Goal: Task Accomplishment & Management: Complete application form

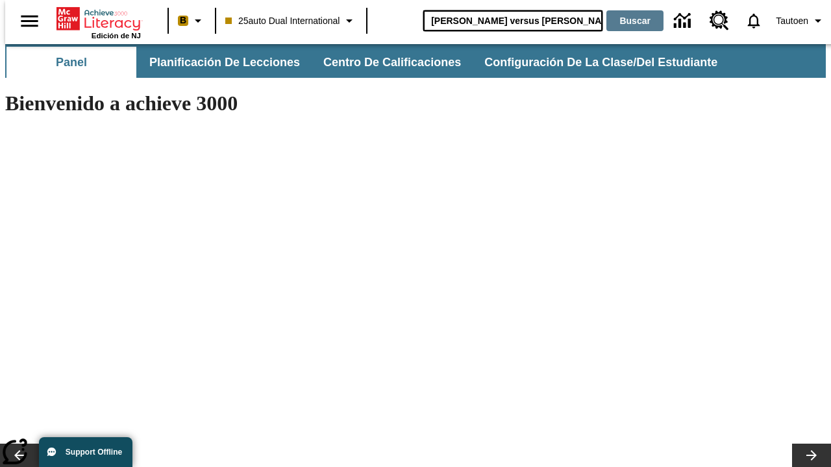
type input "[PERSON_NAME] versus [PERSON_NAME]"
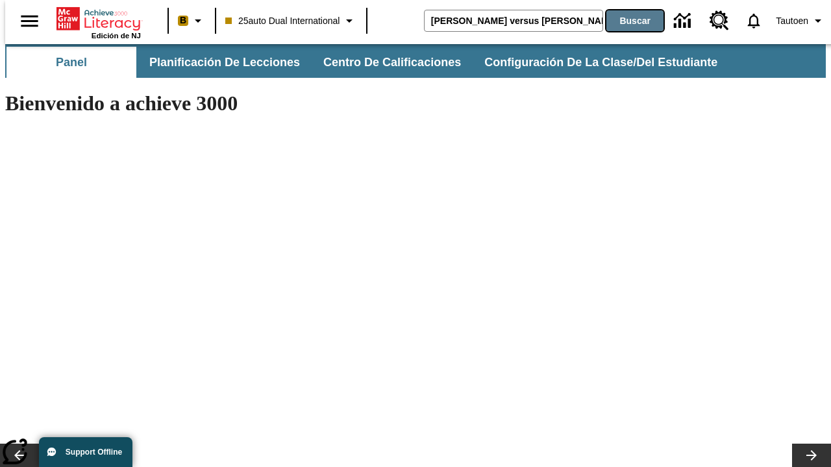
click at [627, 21] on button "Buscar" at bounding box center [634, 20] width 57 height 21
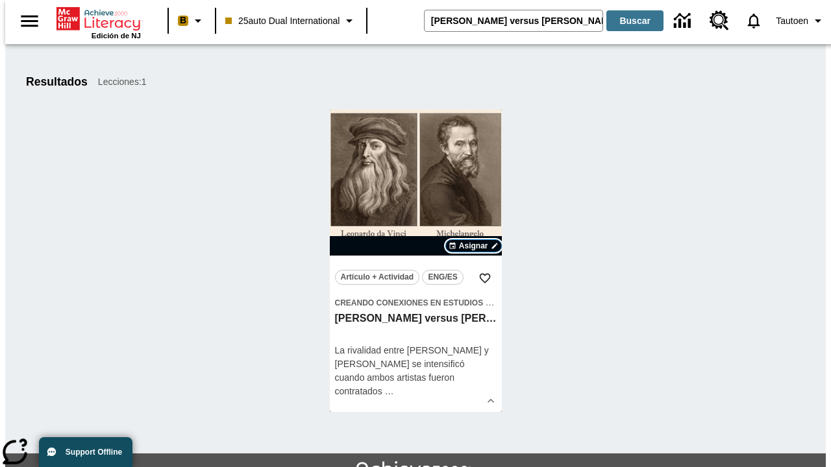
click at [473, 246] on span "Asignar" at bounding box center [473, 246] width 29 height 12
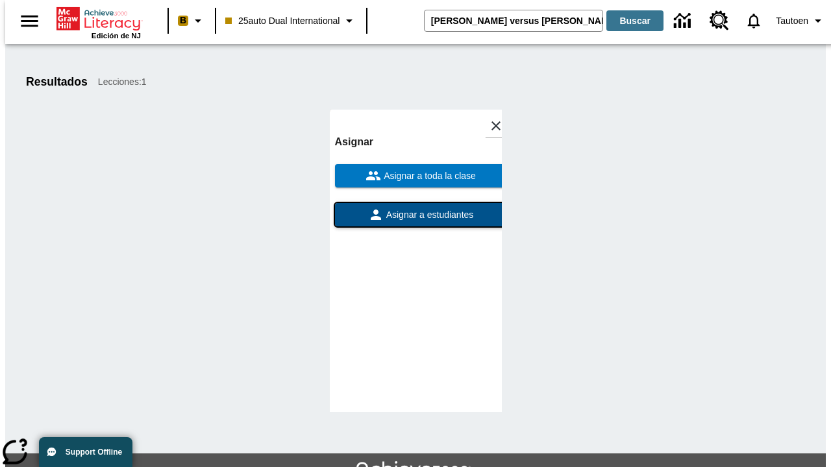
click at [416, 208] on span "Asignar a estudiantes" at bounding box center [429, 215] width 90 height 14
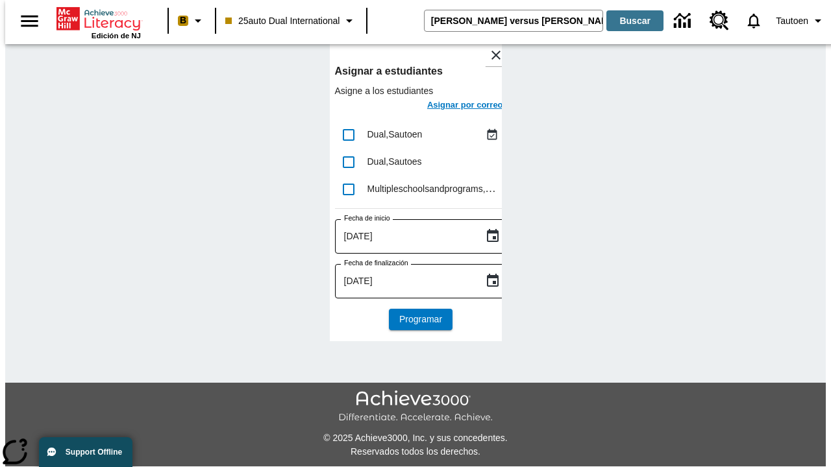
click at [453, 106] on h6 "Asignar por correo" at bounding box center [465, 105] width 76 height 15
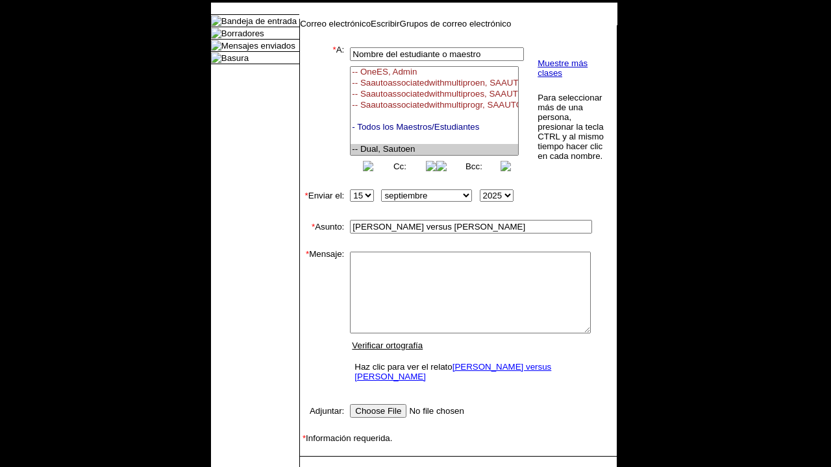
select select "U,21476361,1"
type textarea "email body message"
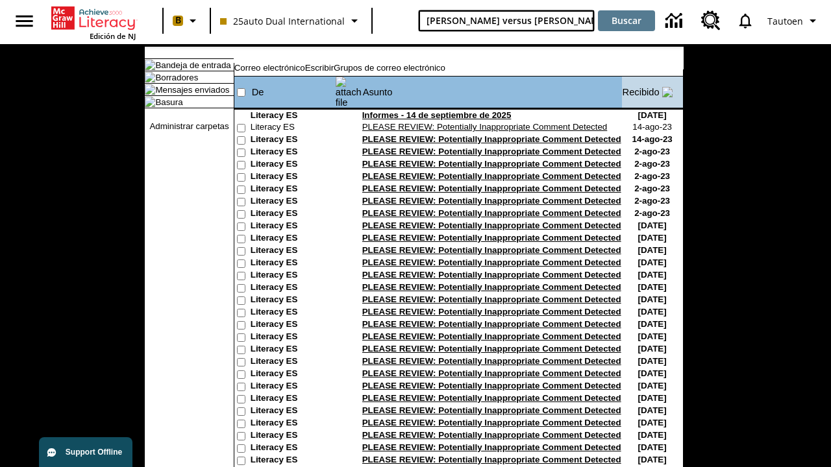
type input "[PERSON_NAME] versus [PERSON_NAME]"
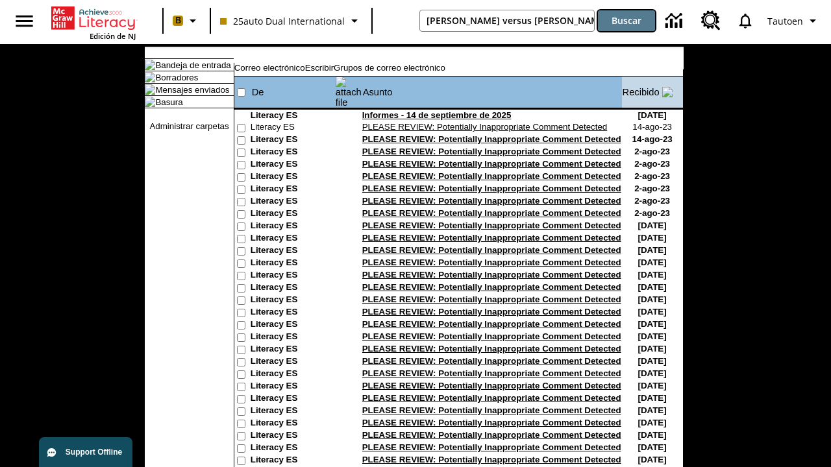
click at [627, 21] on button "Buscar" at bounding box center [626, 20] width 57 height 21
